Goal: Information Seeking & Learning: Learn about a topic

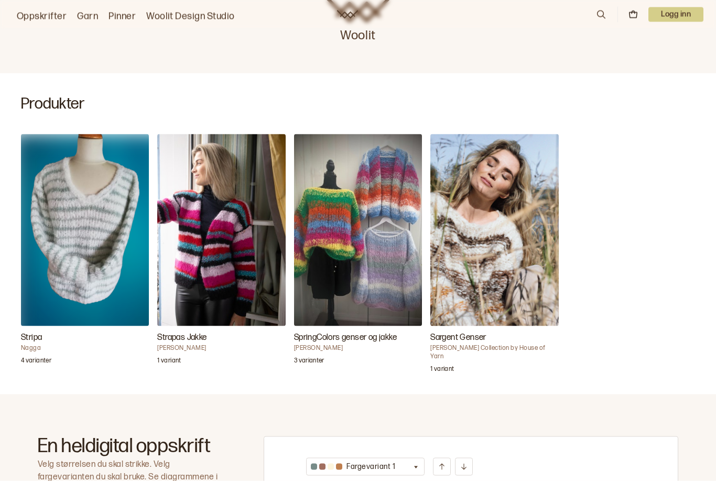
scroll to position [213, 0]
click at [391, 268] on img "SpringColors genser og jakke" at bounding box center [358, 230] width 128 height 192
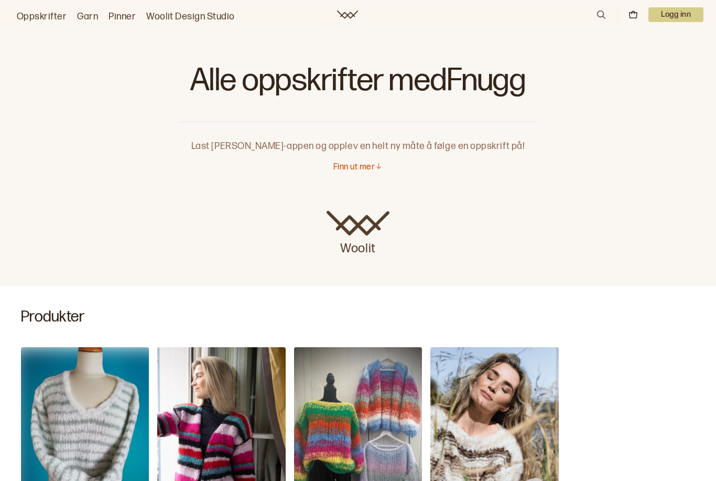
click at [501, 413] on img "Sargent Genser" at bounding box center [494, 443] width 128 height 192
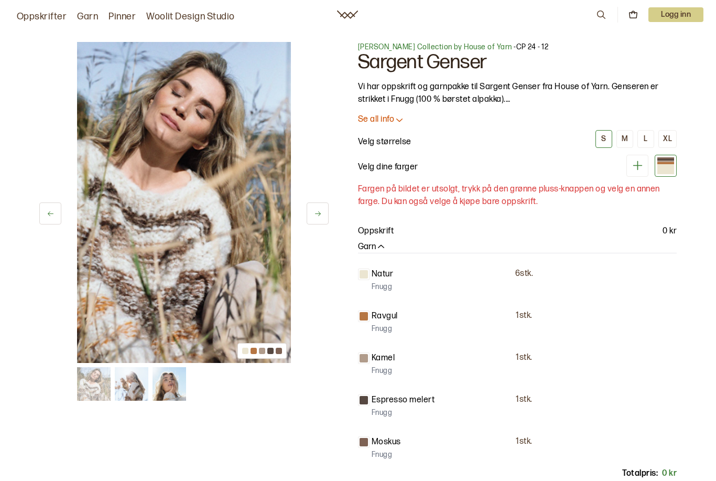
click at [134, 390] on img at bounding box center [132, 384] width 34 height 34
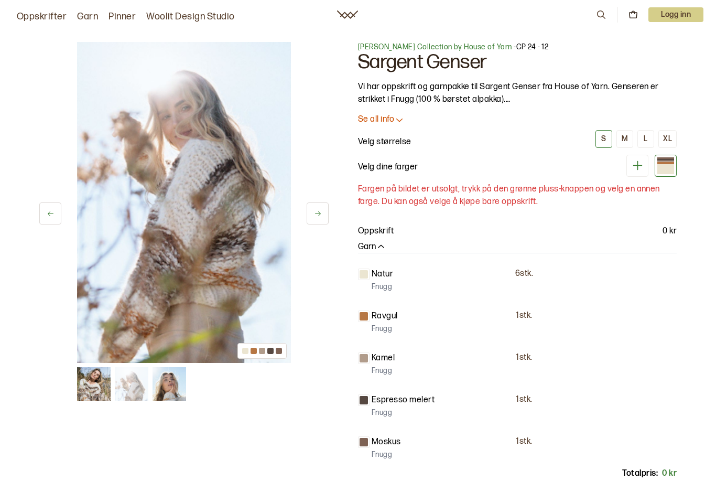
click at [181, 392] on img at bounding box center [170, 384] width 34 height 34
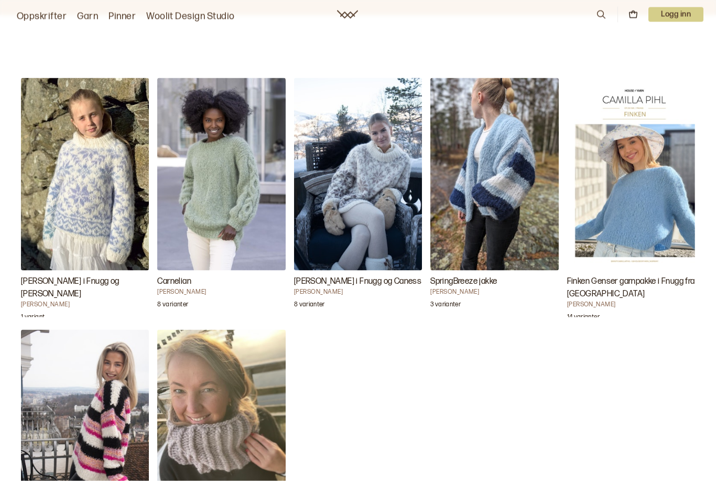
scroll to position [963, 0]
click at [668, 223] on img "Finken Genser garnpakke i Fnugg fra House of Yarn" at bounding box center [631, 174] width 128 height 192
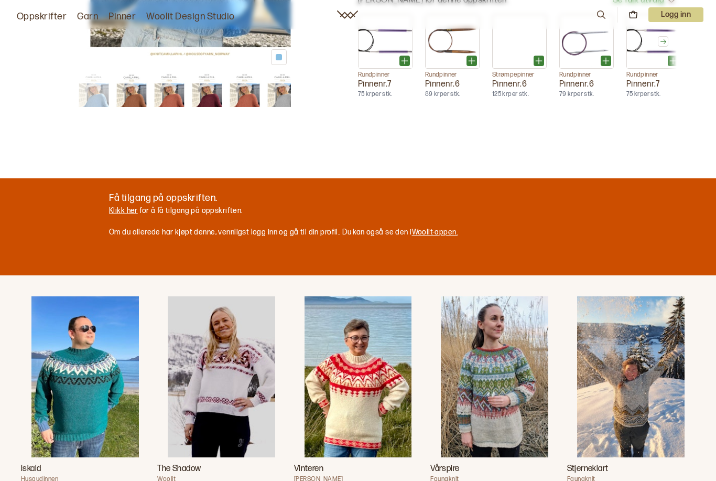
scroll to position [467, 0]
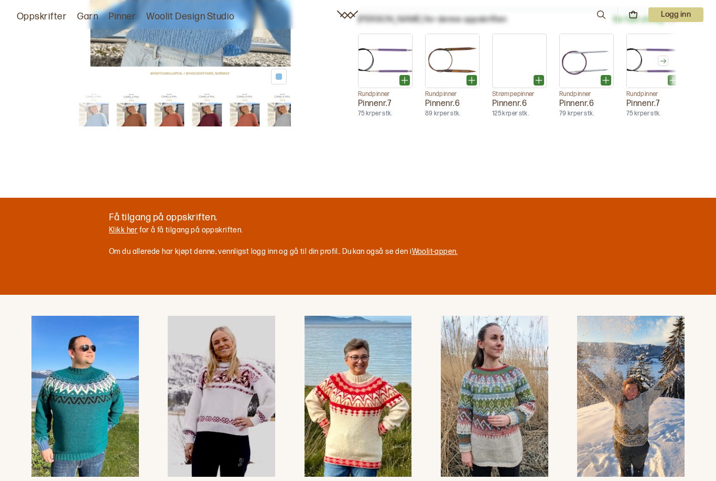
scroll to position [445, 0]
